Goal: Task Accomplishment & Management: Manage account settings

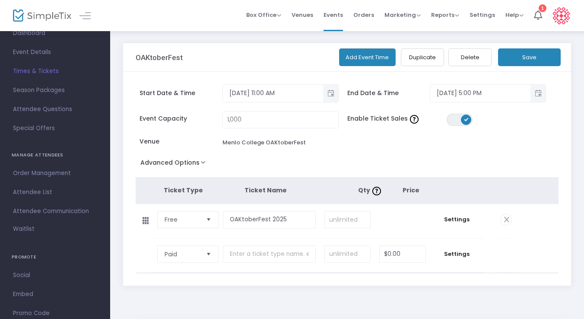
scroll to position [50, 0]
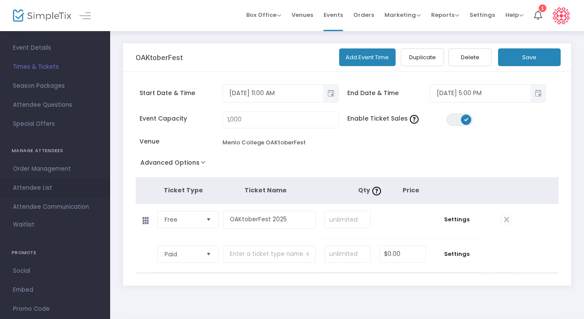
click at [37, 189] on span "Attendee List" at bounding box center [55, 187] width 84 height 11
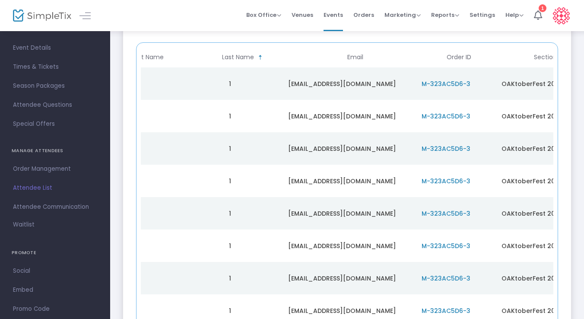
scroll to position [0, 166]
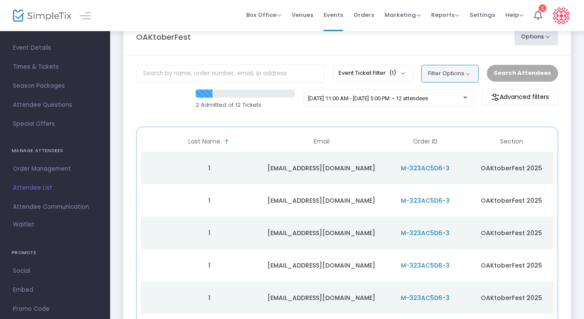
click at [468, 78] on button "Filter Options" at bounding box center [449, 73] width 57 height 17
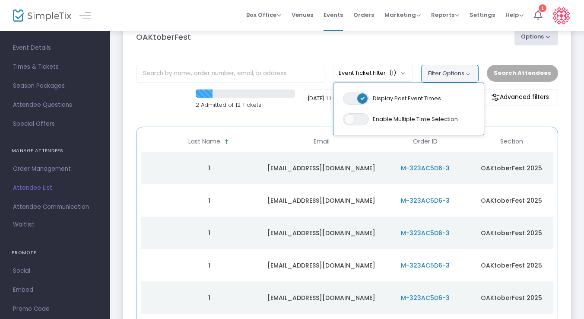
click at [463, 72] on button "Filter Options" at bounding box center [449, 73] width 57 height 17
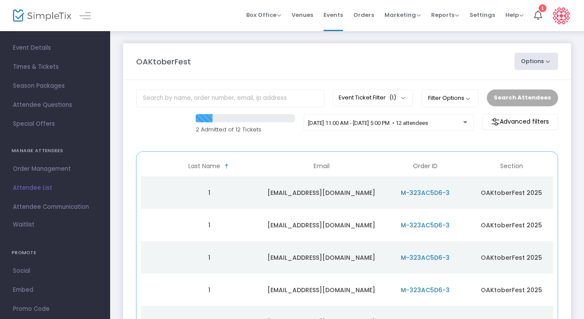
click at [539, 62] on button "Options" at bounding box center [537, 61] width 44 height 17
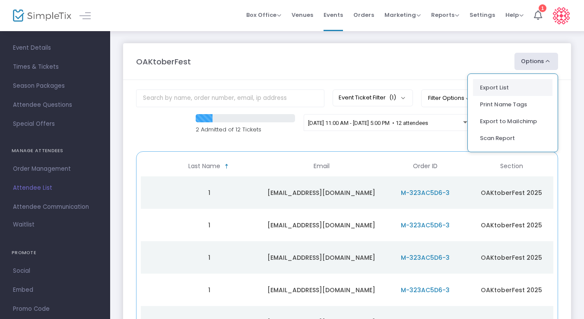
click at [507, 83] on li "Export List" at bounding box center [513, 87] width 80 height 17
radio input "false"
radio input "true"
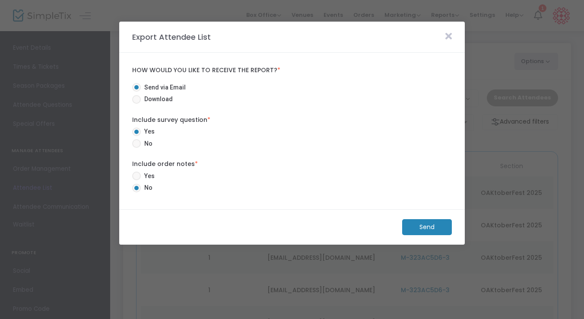
click at [164, 99] on span "Download" at bounding box center [157, 99] width 32 height 9
click at [137, 104] on input "Download" at bounding box center [136, 104] width 0 height 0
radio input "true"
click at [138, 143] on span at bounding box center [136, 143] width 9 height 9
click at [137, 148] on input "No" at bounding box center [136, 148] width 0 height 0
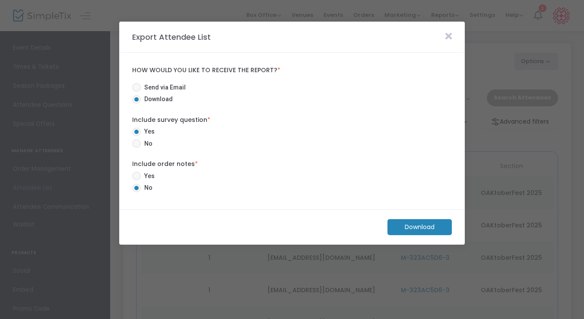
radio input "true"
click at [139, 176] on span at bounding box center [136, 176] width 9 height 9
click at [137, 180] on input "Yes" at bounding box center [136, 180] width 0 height 0
radio input "true"
click at [407, 230] on m-button "Download" at bounding box center [420, 227] width 64 height 16
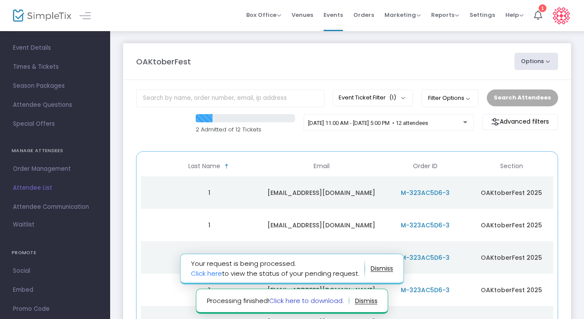
click at [297, 300] on link "Click here to download." at bounding box center [306, 300] width 75 height 9
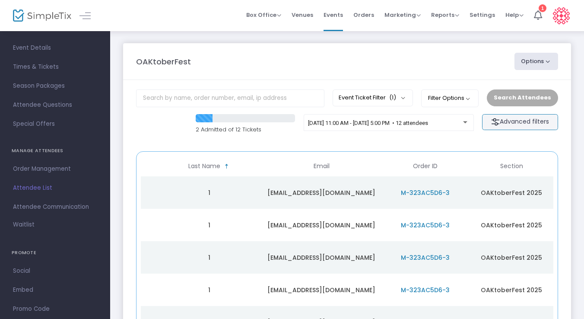
click at [505, 120] on m-button "Advanced filters" at bounding box center [520, 122] width 76 height 16
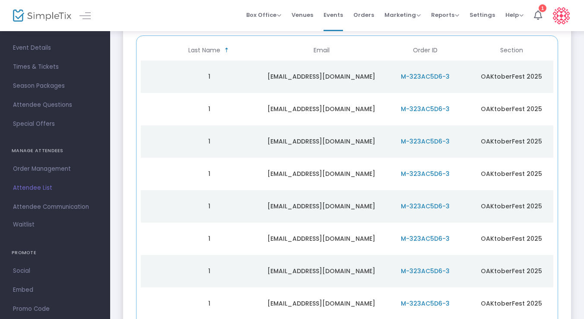
scroll to position [0, 0]
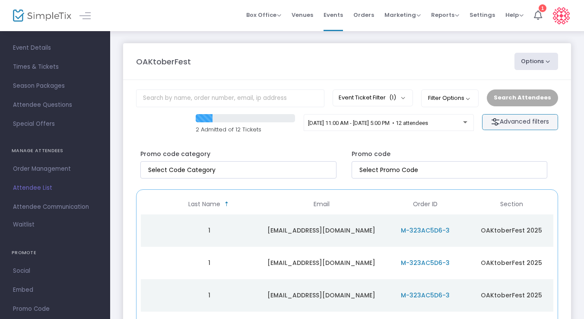
click at [497, 122] on img at bounding box center [496, 122] width 9 height 9
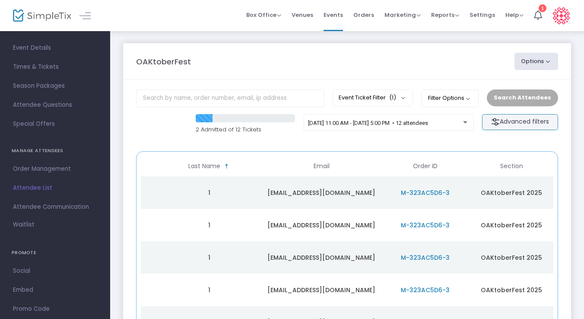
click at [494, 122] on img at bounding box center [496, 122] width 9 height 9
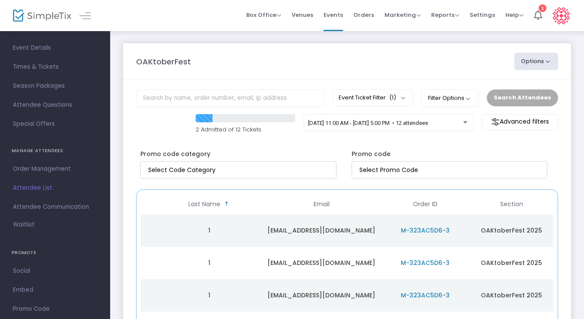
click at [530, 61] on button "Options" at bounding box center [537, 61] width 44 height 17
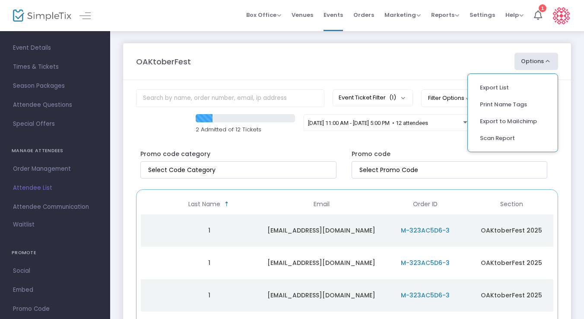
click at [524, 61] on button "Options" at bounding box center [537, 61] width 44 height 17
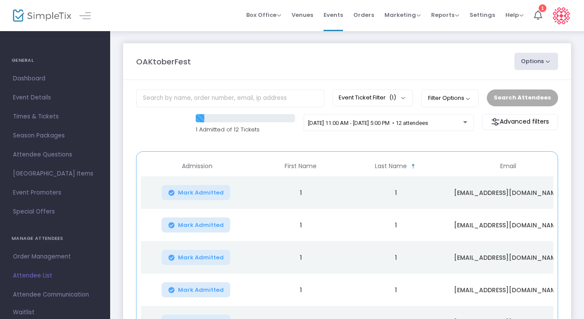
click at [452, 184] on td "kauahoak@gmail.com" at bounding box center [509, 192] width 130 height 32
click at [468, 97] on button "Filter Options" at bounding box center [449, 97] width 57 height 17
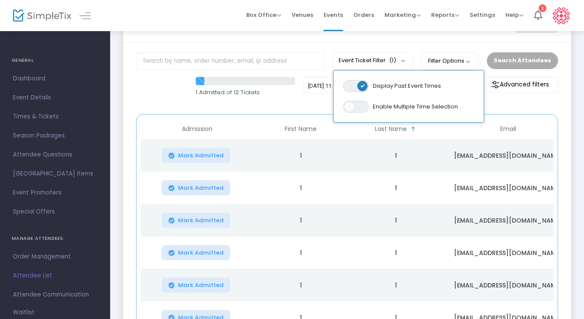
scroll to position [41, 0]
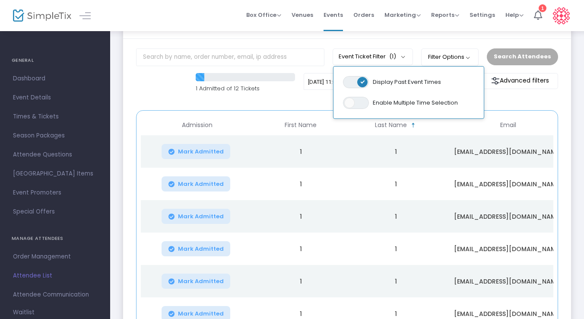
click at [150, 90] on div "1 Admitted of 12 Tickets 10/18/2025 @ 11:00 AM - 10/18/2025 @ 5:00 PM • 12 atte…" at bounding box center [347, 87] width 431 height 29
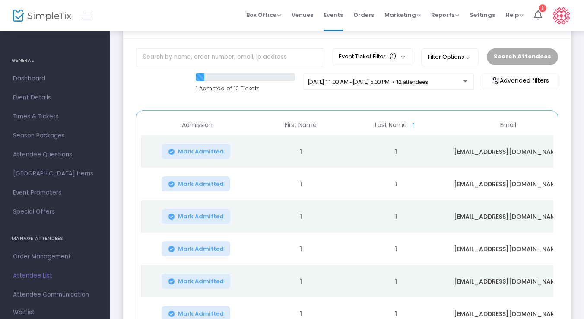
scroll to position [0, 0]
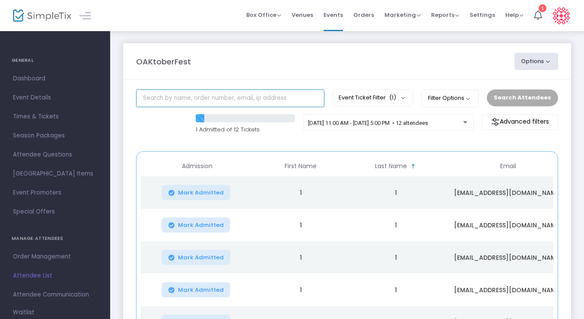
click at [169, 101] on input "text" at bounding box center [230, 98] width 188 height 18
click at [333, 14] on span "Events" at bounding box center [333, 15] width 19 height 22
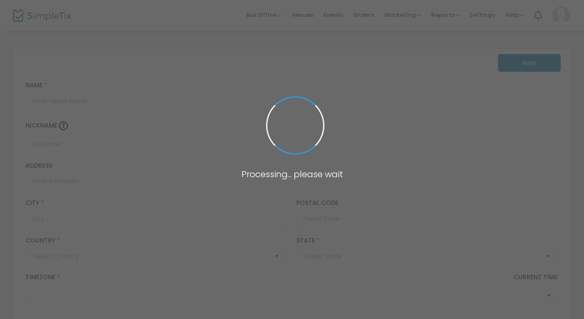
type input "[GEOGRAPHIC_DATA]"
type input "Menlo College OAKtoberFest"
type input "[PERSON_NAME]"
type input "94027"
type input "[GEOGRAPHIC_DATA]"
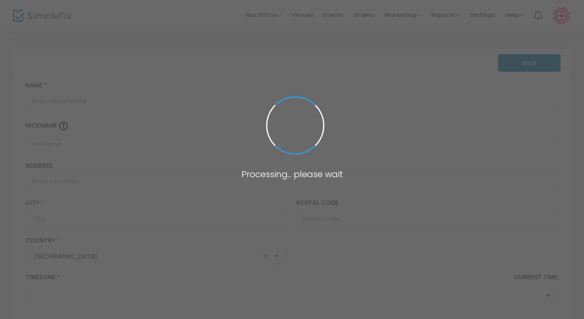
type input "1000 El Camino Real"
